Goal: Task Accomplishment & Management: Use online tool/utility

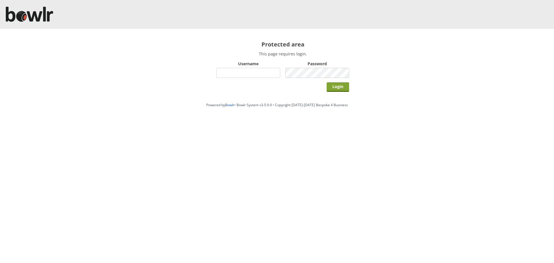
type input "hornseaindoorbowlsclub"
click at [338, 87] on input "Login" at bounding box center [338, 87] width 23 height 10
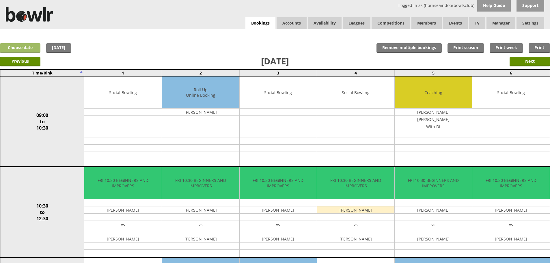
click at [29, 50] on link "Choose date" at bounding box center [20, 48] width 40 height 10
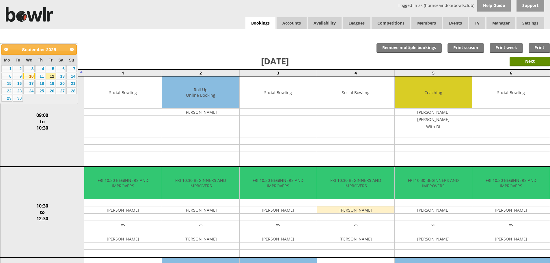
click at [32, 78] on link "10" at bounding box center [28, 76] width 11 height 7
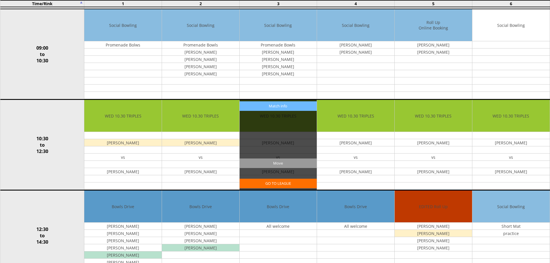
scroll to position [29, 0]
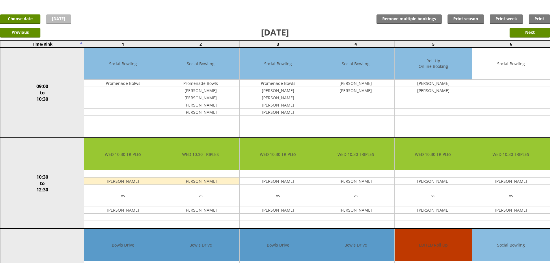
click at [62, 23] on link "[DATE]" at bounding box center [58, 19] width 25 height 10
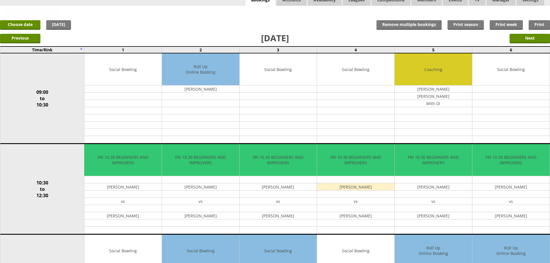
scroll to position [58, 0]
